Goal: Transaction & Acquisition: Purchase product/service

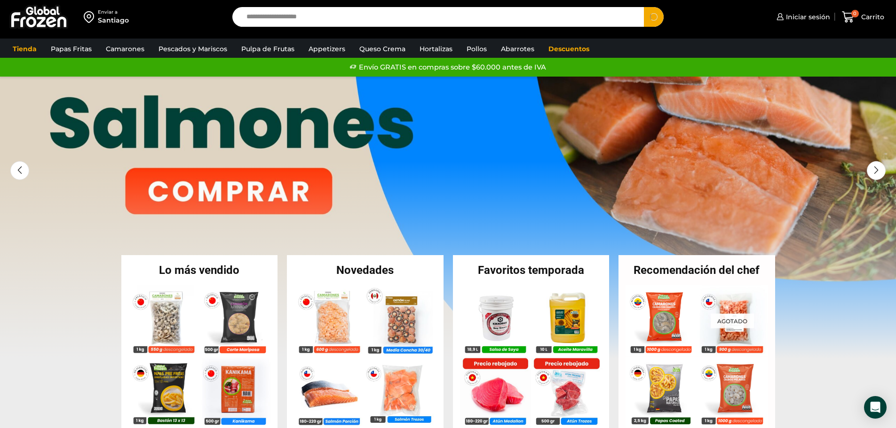
type input "**********"
click at [644, 7] on button "Search" at bounding box center [654, 17] width 20 height 20
